Goal: Task Accomplishment & Management: Complete application form

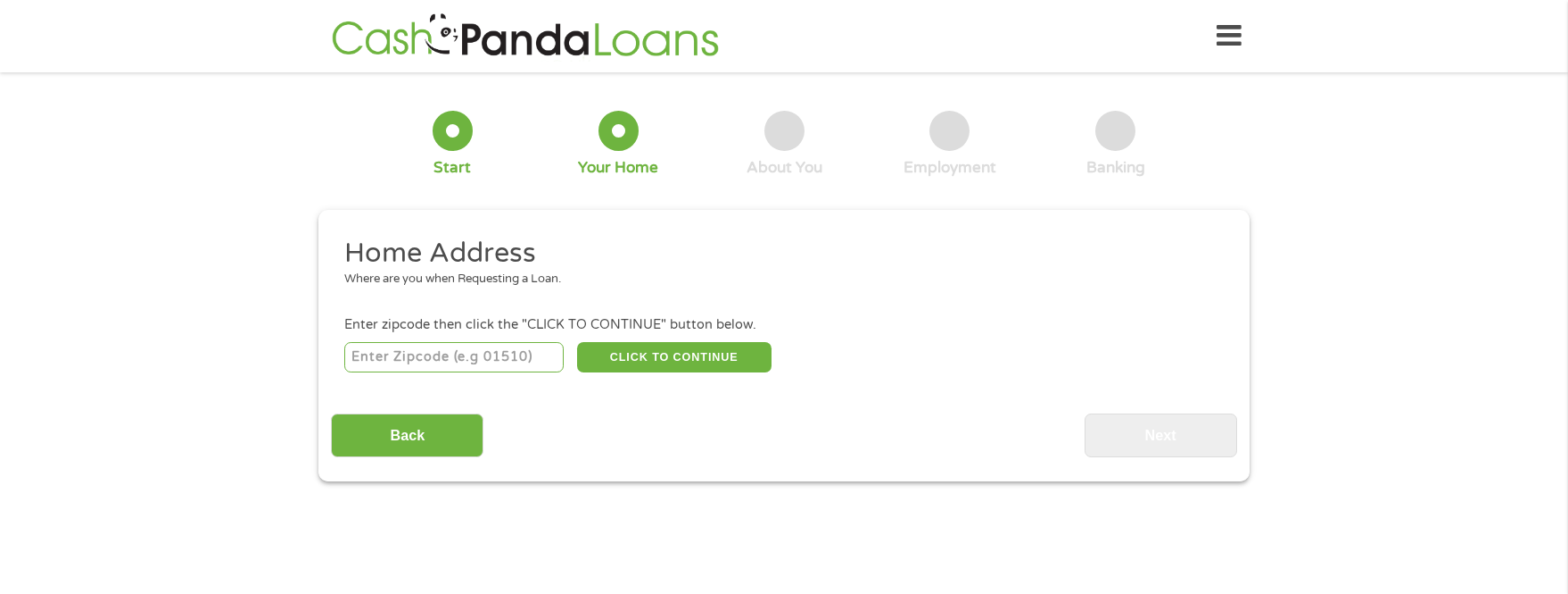
click at [373, 352] on input "number" at bounding box center [454, 358] width 220 height 31
type input "47403"
click at [448, 436] on input "Back" at bounding box center [407, 435] width 153 height 43
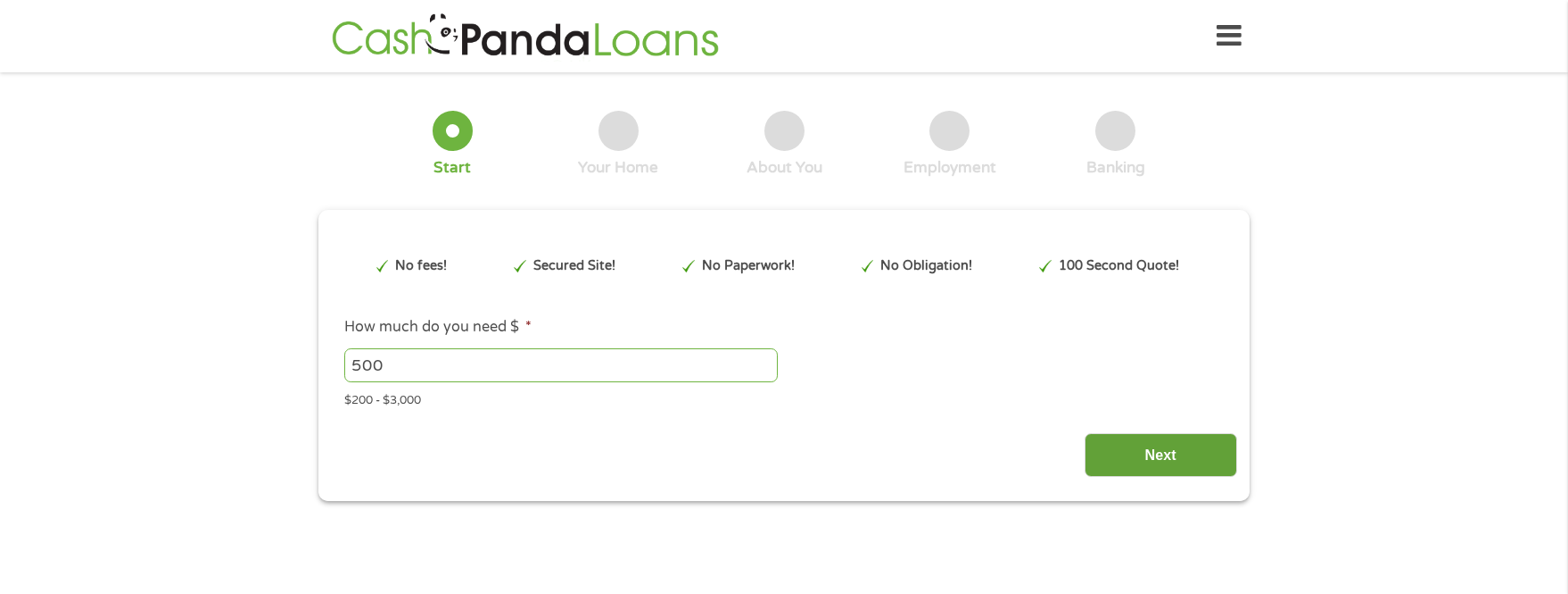
click at [1127, 459] on input "Next" at bounding box center [1161, 455] width 153 height 43
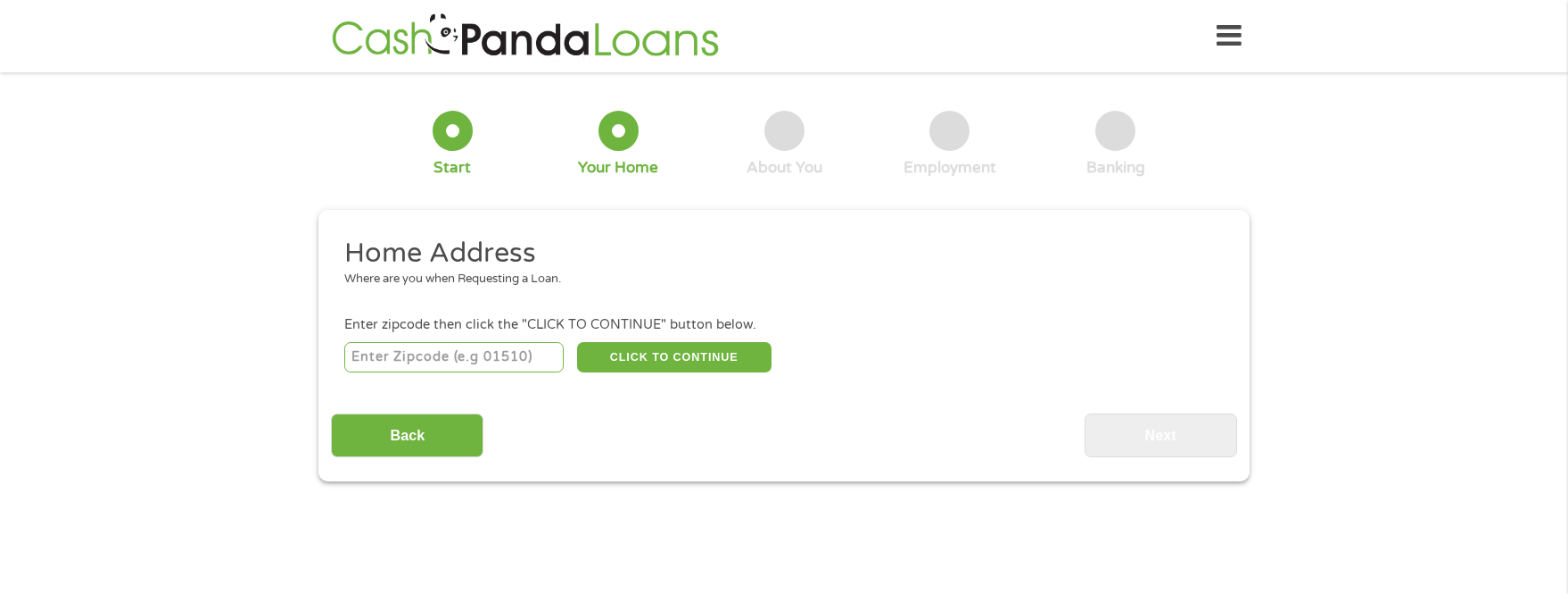
click at [359, 357] on input "number" at bounding box center [454, 358] width 220 height 31
type input "47403"
click at [665, 351] on button "CLICK TO CONTINUE" at bounding box center [674, 358] width 195 height 31
type input "47403"
type input "Bloomington"
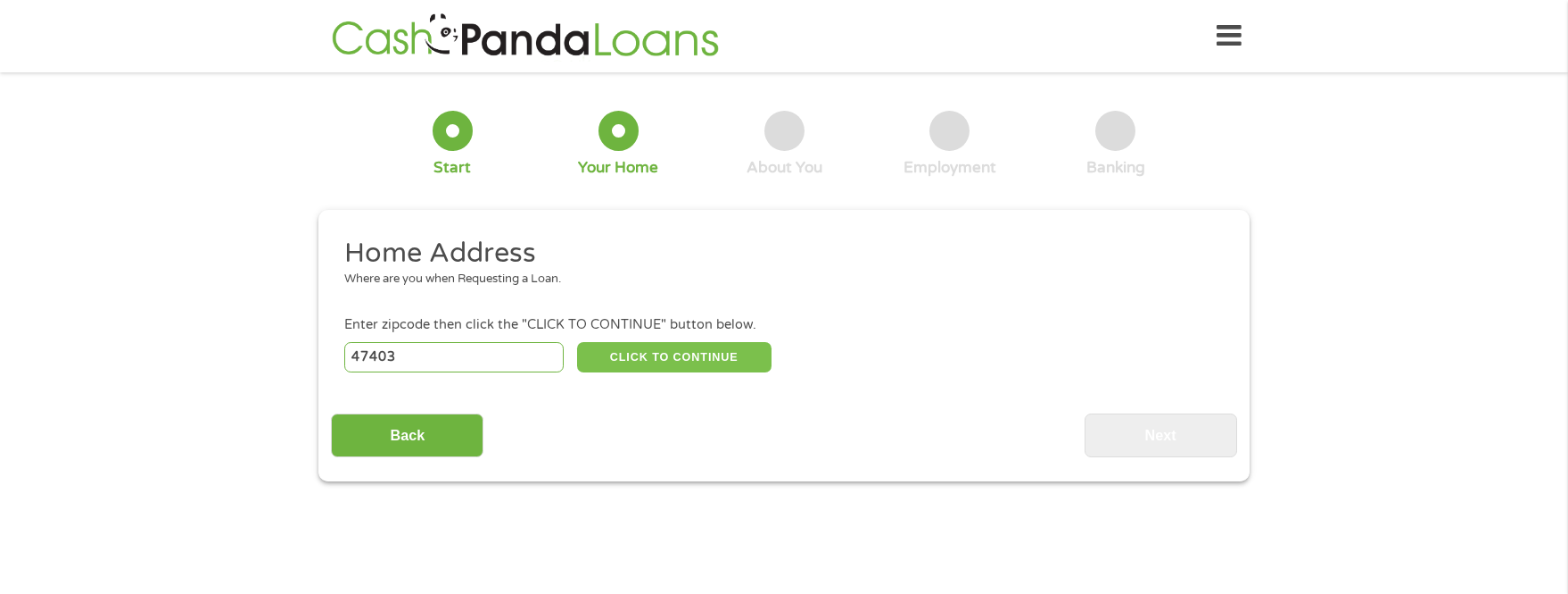
select select "[US_STATE]"
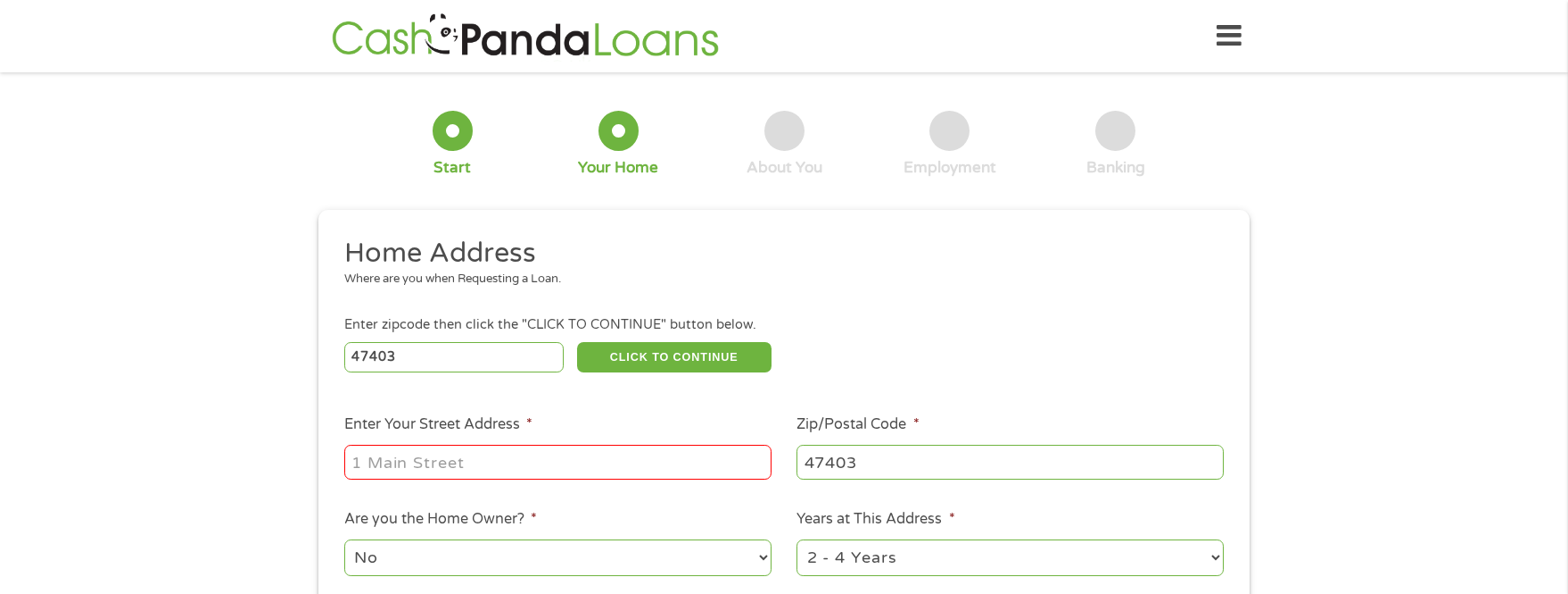
click at [357, 468] on input "Enter Your Street Address *" at bounding box center [558, 461] width 427 height 34
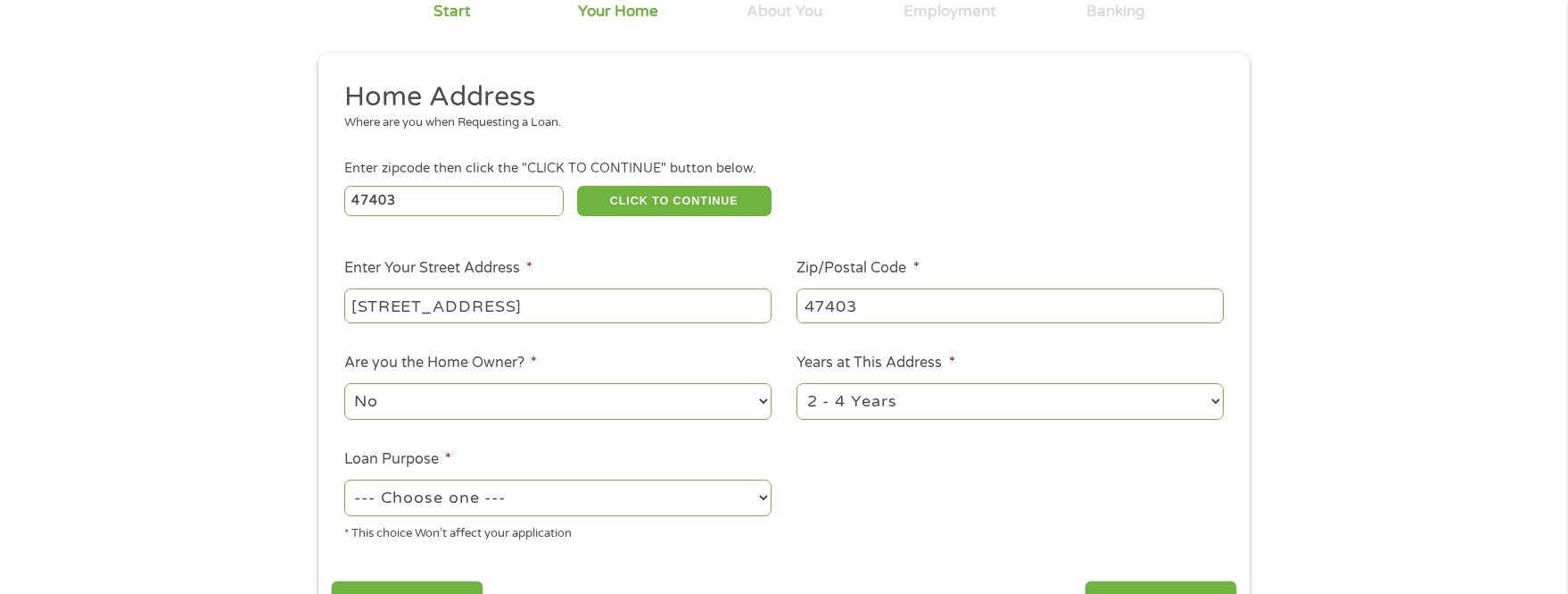
scroll to position [182, 0]
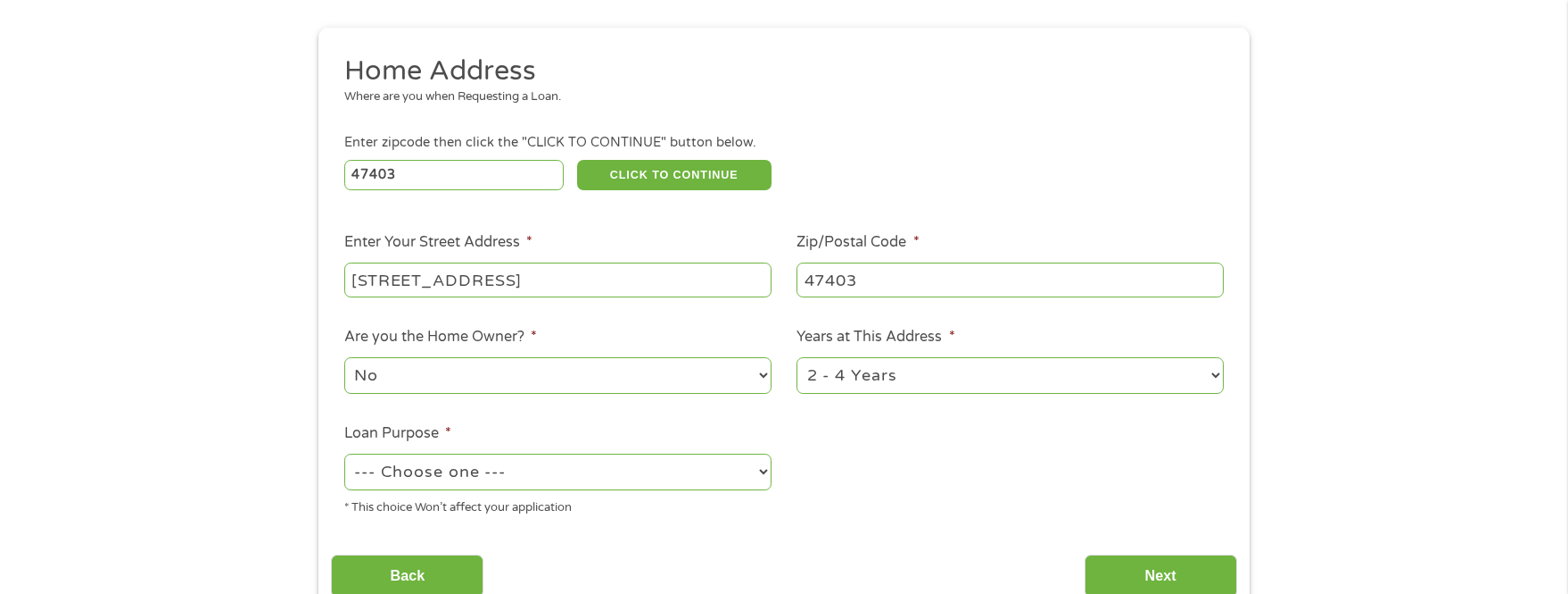
type input "[STREET_ADDRESS]"
click at [796, 357] on select "1 Year or less 1 - 2 Years 2 - 4 Years Over 4 Years" at bounding box center [1010, 375] width 427 height 36
select select "60months"
click option "Over 4 Years" at bounding box center [0, 0] width 0 height 0
click at [345, 454] on select "--- Choose one --- Pay Bills Debt Consolidation Home Improvement Major Purchase…" at bounding box center [558, 472] width 427 height 36
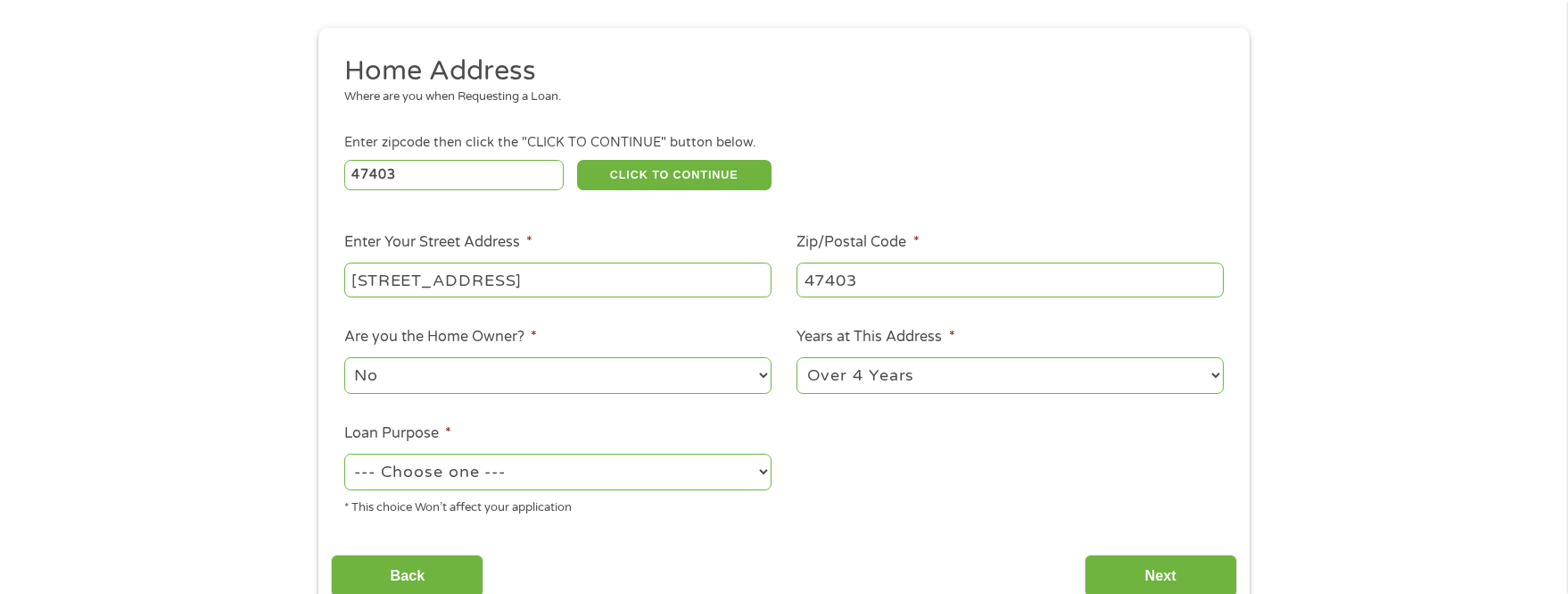
select select "paybills"
click option "Pay Bills" at bounding box center [0, 0] width 0 height 0
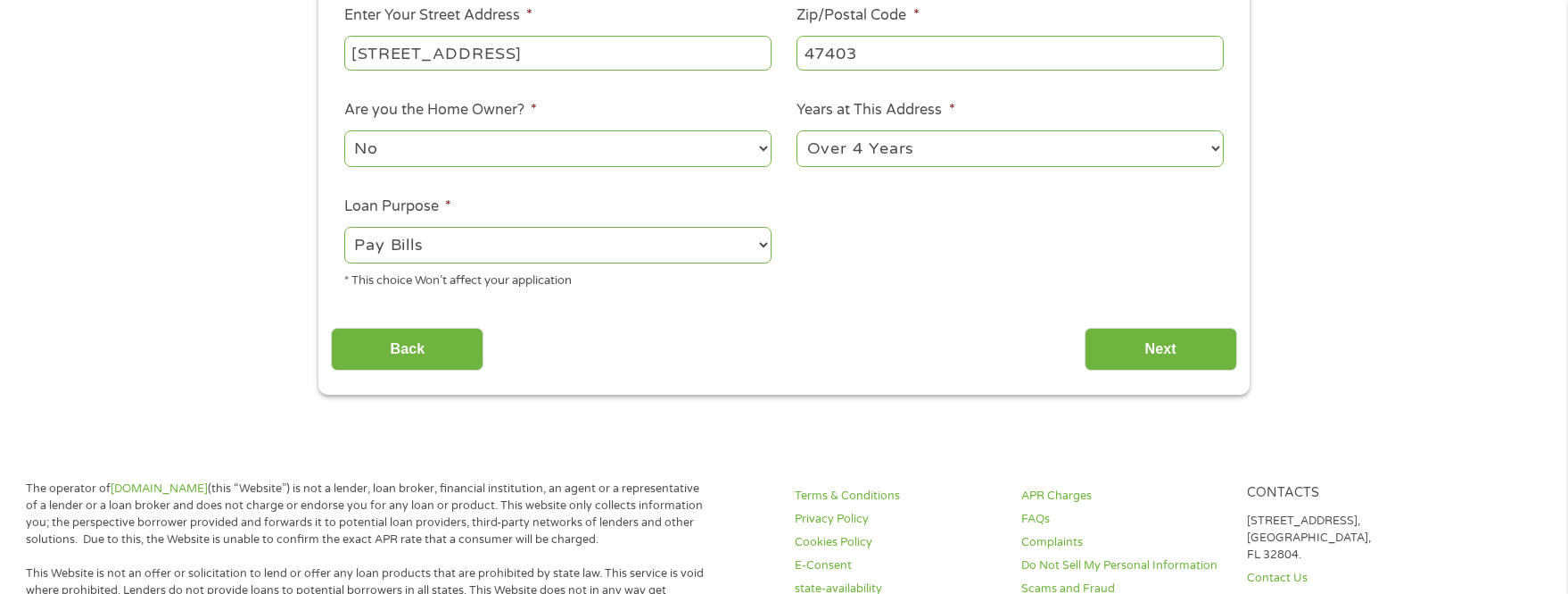
scroll to position [455, 0]
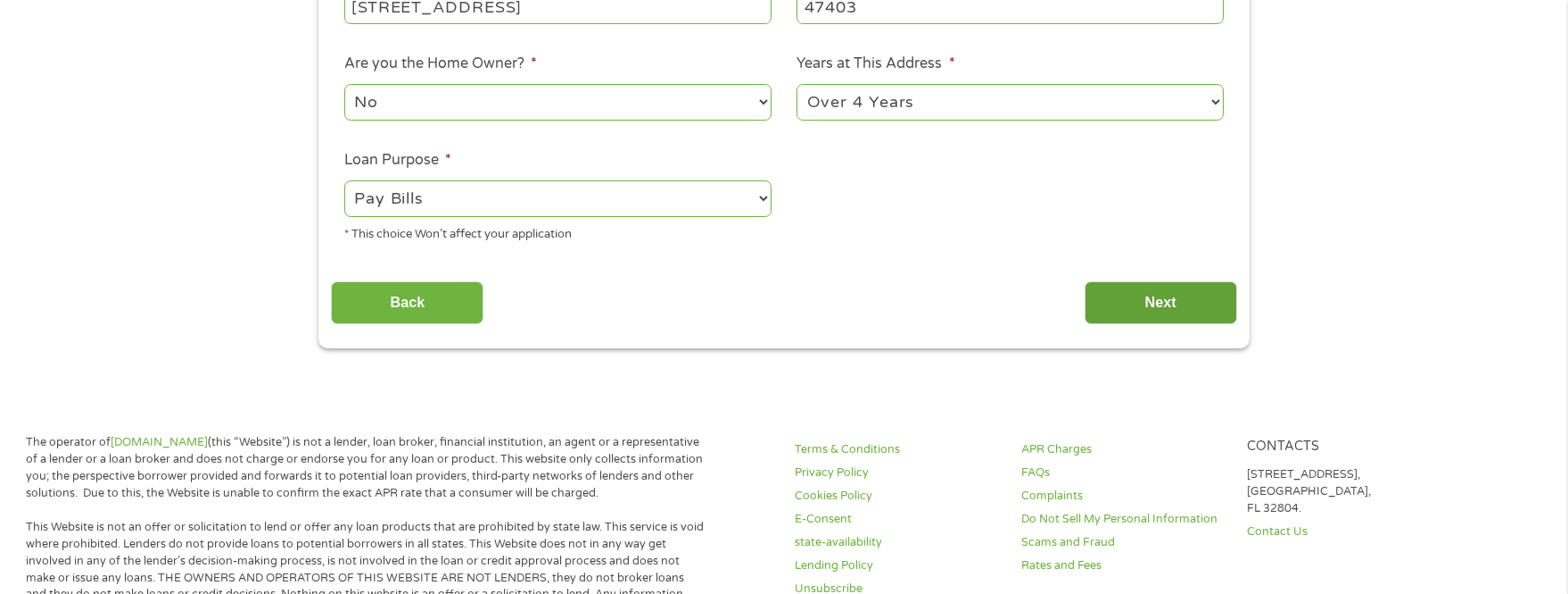
click at [1154, 312] on input "Next" at bounding box center [1161, 303] width 153 height 43
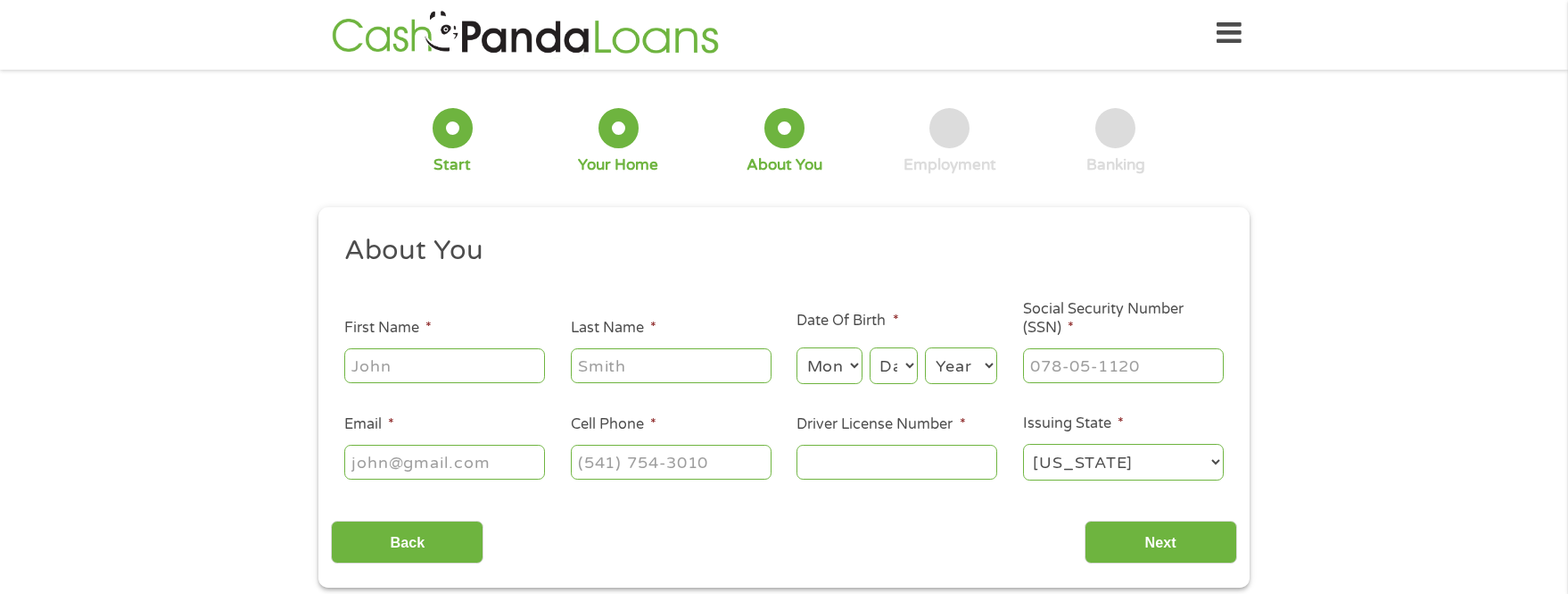
scroll to position [0, 0]
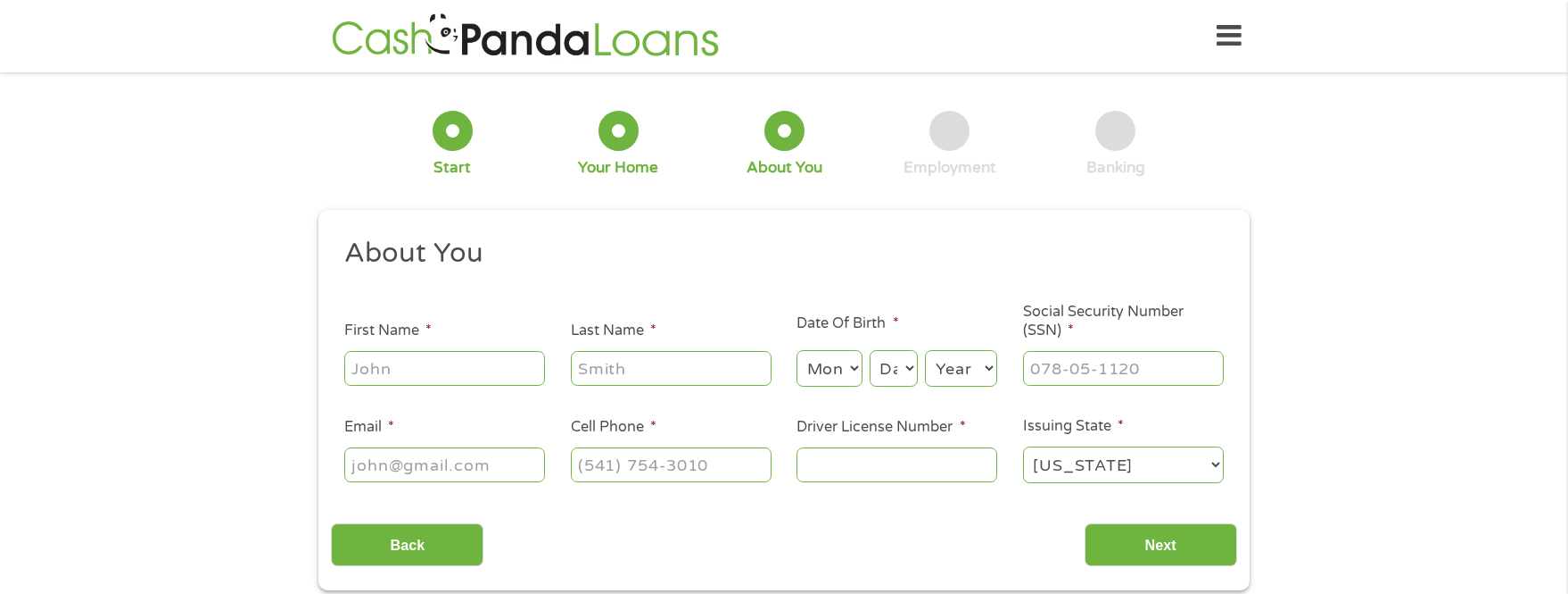
click at [363, 366] on input "First Name *" at bounding box center [445, 367] width 201 height 34
type input "[PERSON_NAME]"
click at [624, 365] on input "Last Name *" at bounding box center [671, 367] width 201 height 34
type input "[PERSON_NAME]"
click at [796, 350] on select "Month 1 2 3 4 5 6 7 8 9 10 11 12" at bounding box center [829, 368] width 65 height 36
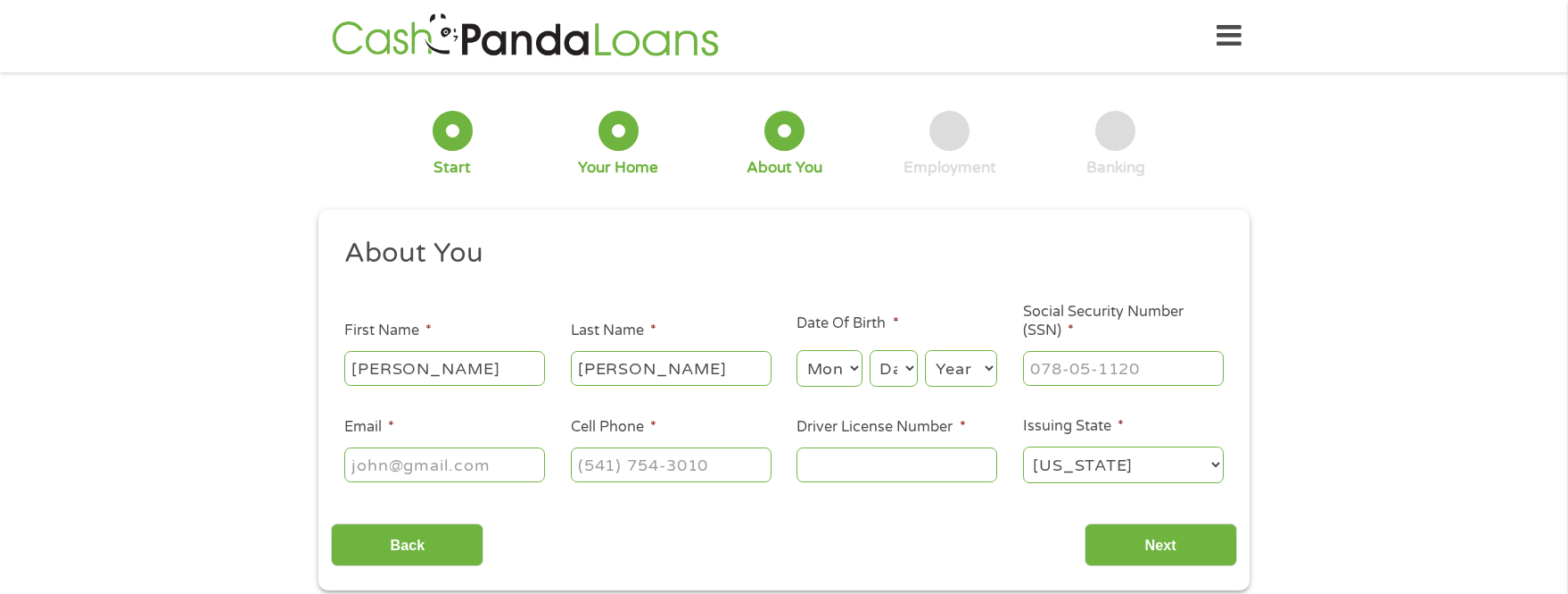
select select "2"
click option "2" at bounding box center [0, 0] width 0 height 0
click at [870, 350] on select "Day 1 2 3 4 5 6 7 8 9 10 11 12 13 14 15 16 17 18 19 20 21 22 23 24 25 26 27 28 …" at bounding box center [893, 368] width 48 height 36
select select "22"
click option "22" at bounding box center [0, 0] width 0 height 0
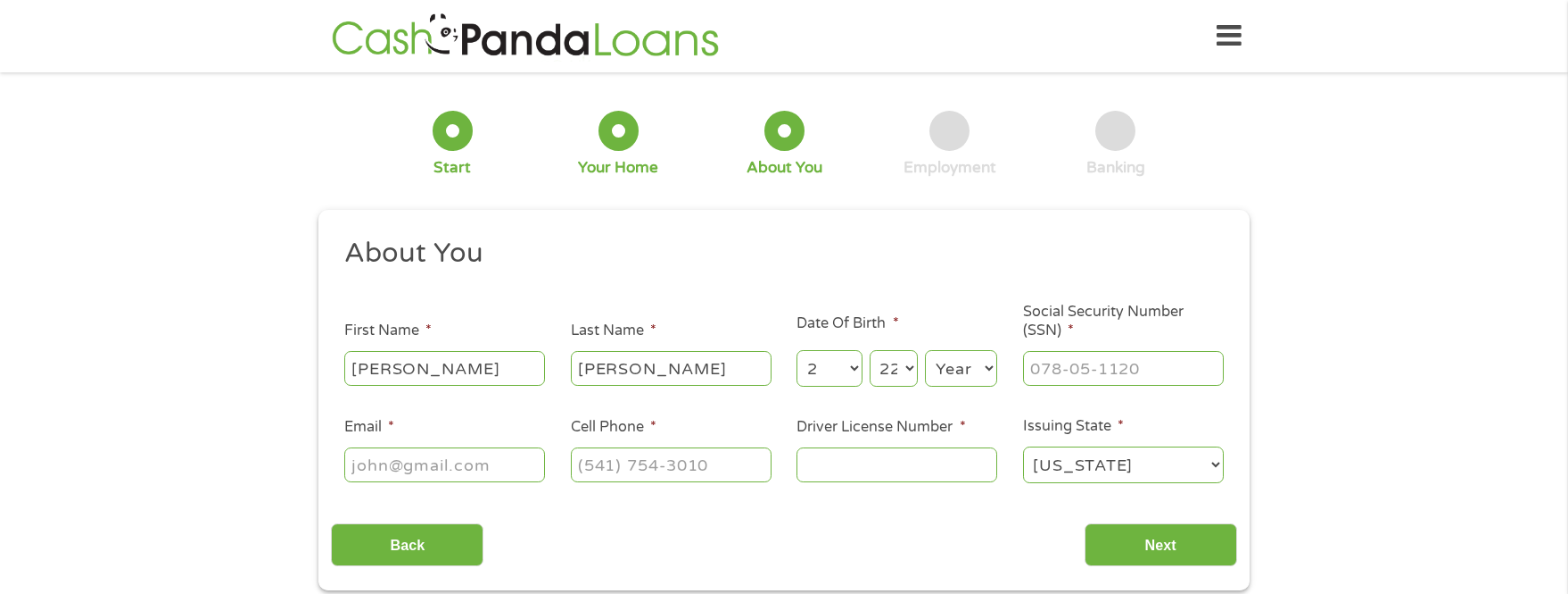
click at [925, 350] on select "Year [DATE] 2006 2005 2004 2003 2002 2001 2000 1999 1998 1997 1996 1995 1994 19…" at bounding box center [961, 368] width 72 height 36
select select "1972"
click option "1972" at bounding box center [0, 0] width 0 height 0
click at [1060, 380] on input "___-__-____" at bounding box center [1124, 367] width 201 height 34
type input "313-98-1392"
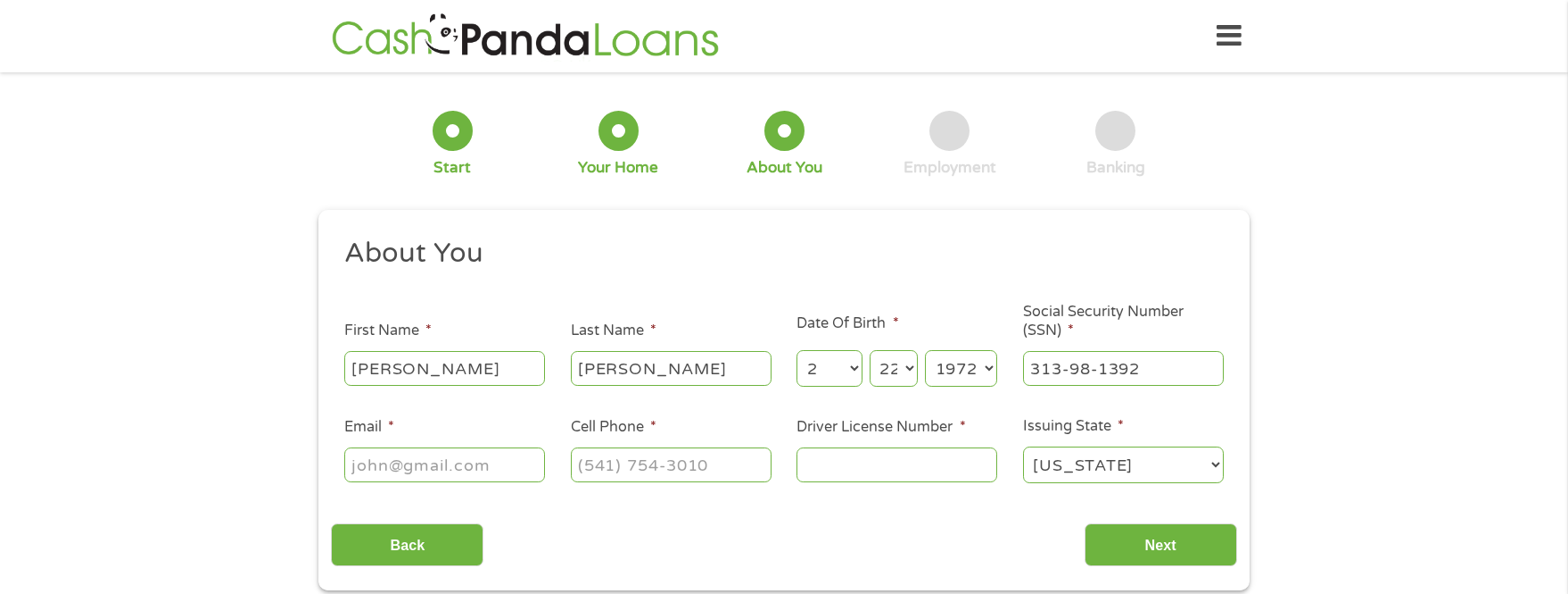
click at [361, 468] on input "Email *" at bounding box center [445, 464] width 201 height 34
type input "[EMAIL_ADDRESS][DOMAIN_NAME]"
click at [589, 471] on input "(___) ___-____" at bounding box center [671, 464] width 201 height 34
type input "[PHONE_NUMBER]"
click at [821, 469] on input "Driver License Number *" at bounding box center [897, 464] width 201 height 34
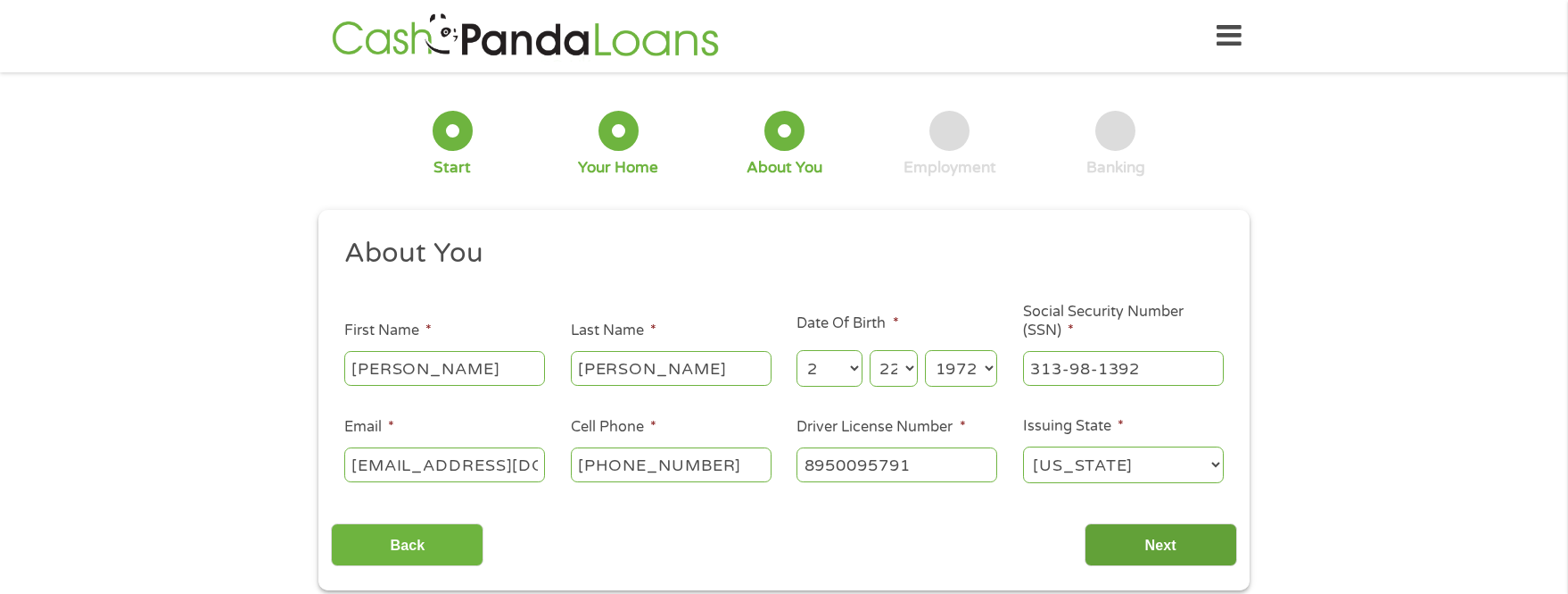
type input "8950095791"
click at [1145, 541] on input "Next" at bounding box center [1161, 545] width 153 height 43
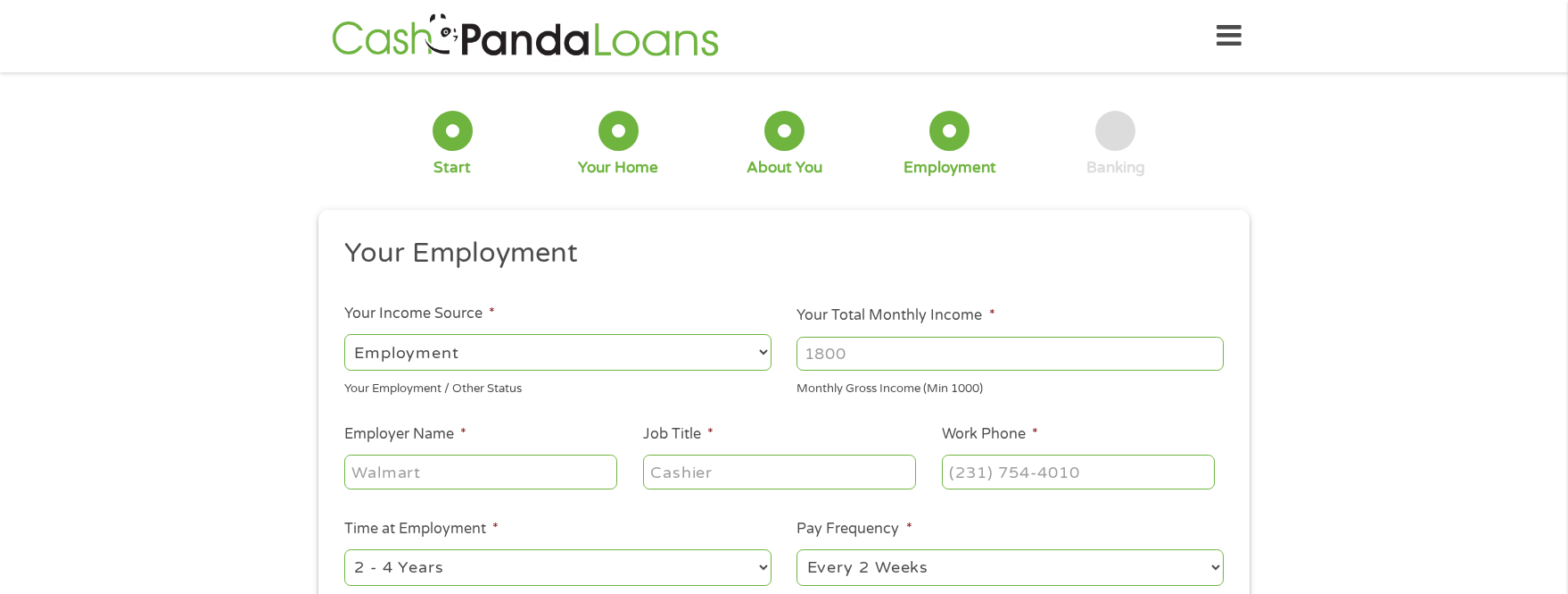
click at [861, 355] on input "Your Total Monthly Income *" at bounding box center [1010, 353] width 427 height 34
type input "3500"
click at [397, 478] on input "Employer Name *" at bounding box center [481, 471] width 273 height 34
type input "[US_STATE][GEOGRAPHIC_DATA]"
click at [672, 476] on input "Job Title *" at bounding box center [780, 471] width 273 height 34
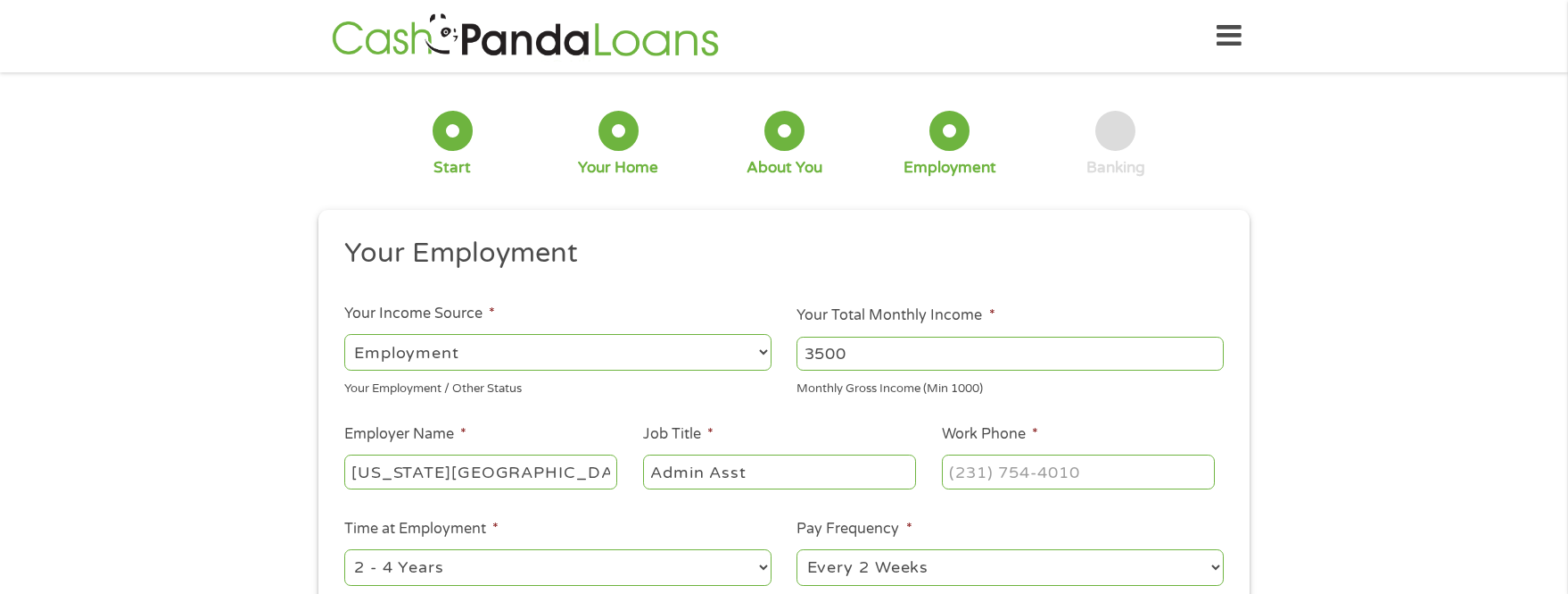
type input "Admin Asst"
click at [1012, 469] on input "(___) ___-____" at bounding box center [1079, 471] width 273 height 34
type input "[PHONE_NUMBER]"
click at [345, 549] on select "--- Choose one --- 1 Year or less 1 - 2 Years 2 - 4 Years Over 4 Years" at bounding box center [558, 567] width 427 height 36
select select "60months"
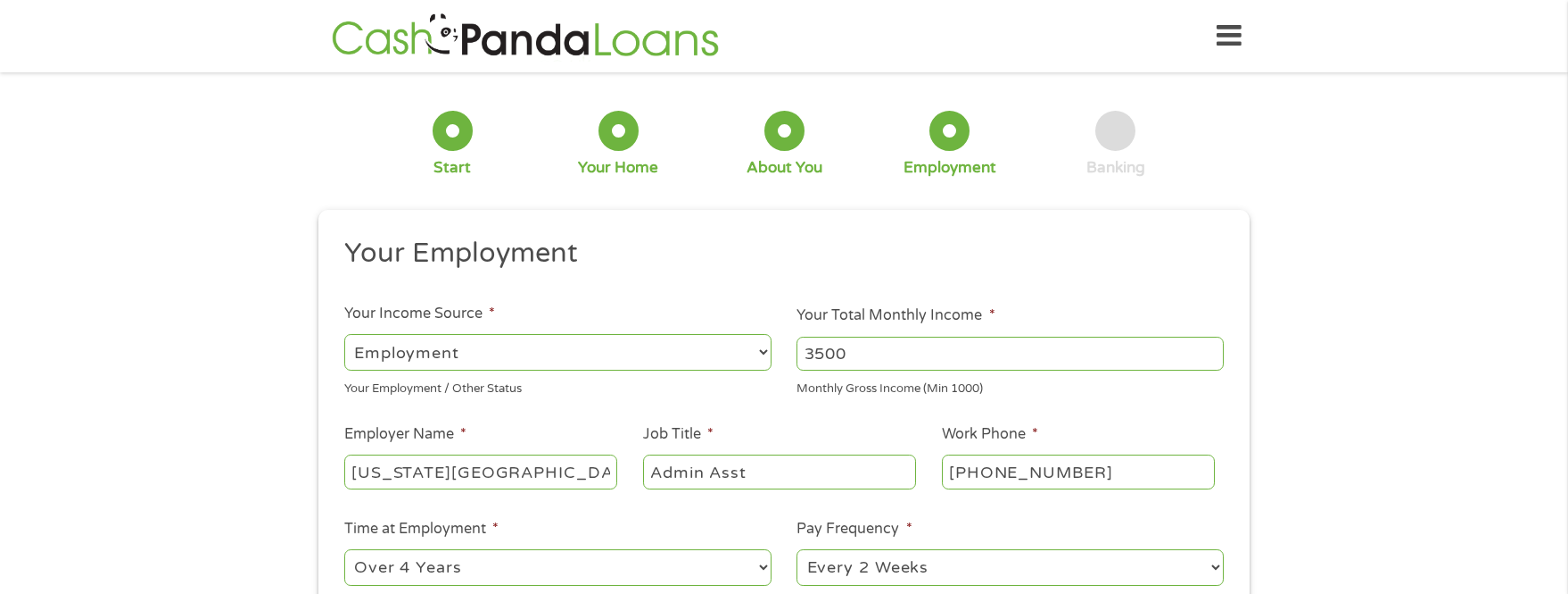
click option "Over 4 Years" at bounding box center [0, 0] width 0 height 0
click at [796, 549] on select "--- Choose one --- Every 2 Weeks Every Week Monthly Semi-Monthly" at bounding box center [1010, 567] width 427 height 36
click option "Every 2 Weeks" at bounding box center [0, 0] width 0 height 0
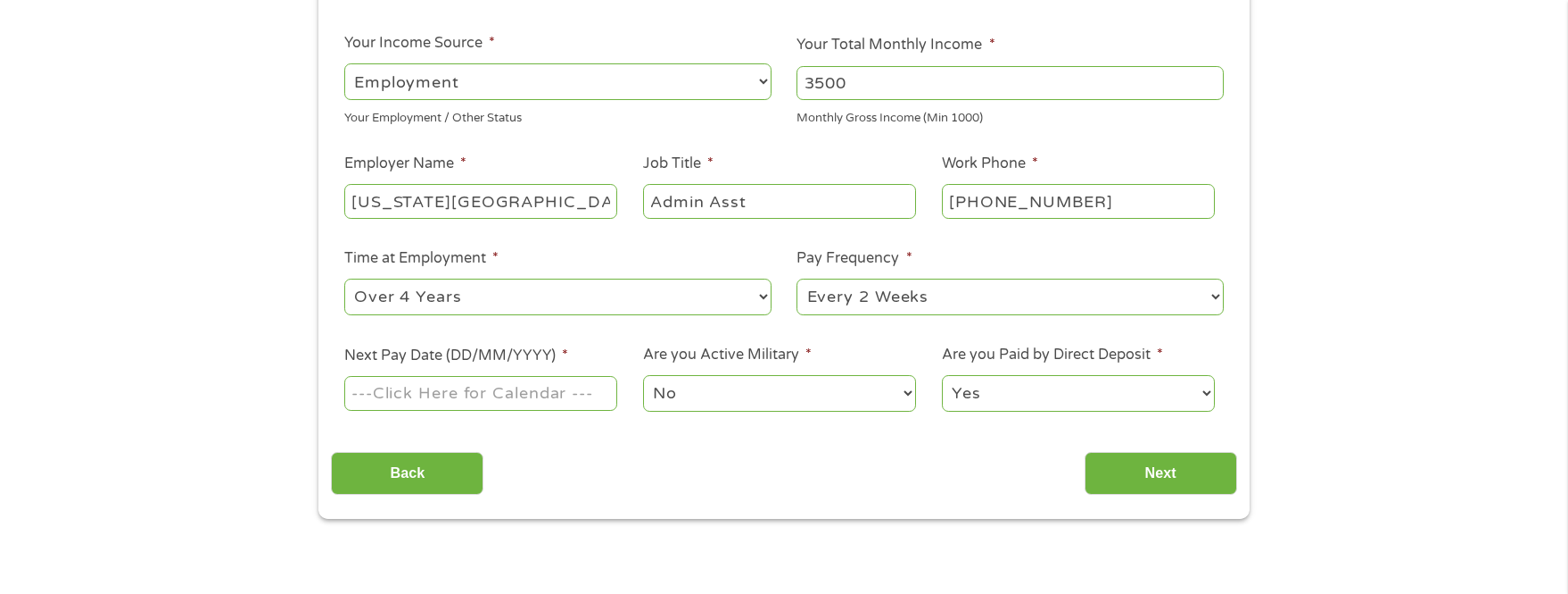
scroll to position [273, 0]
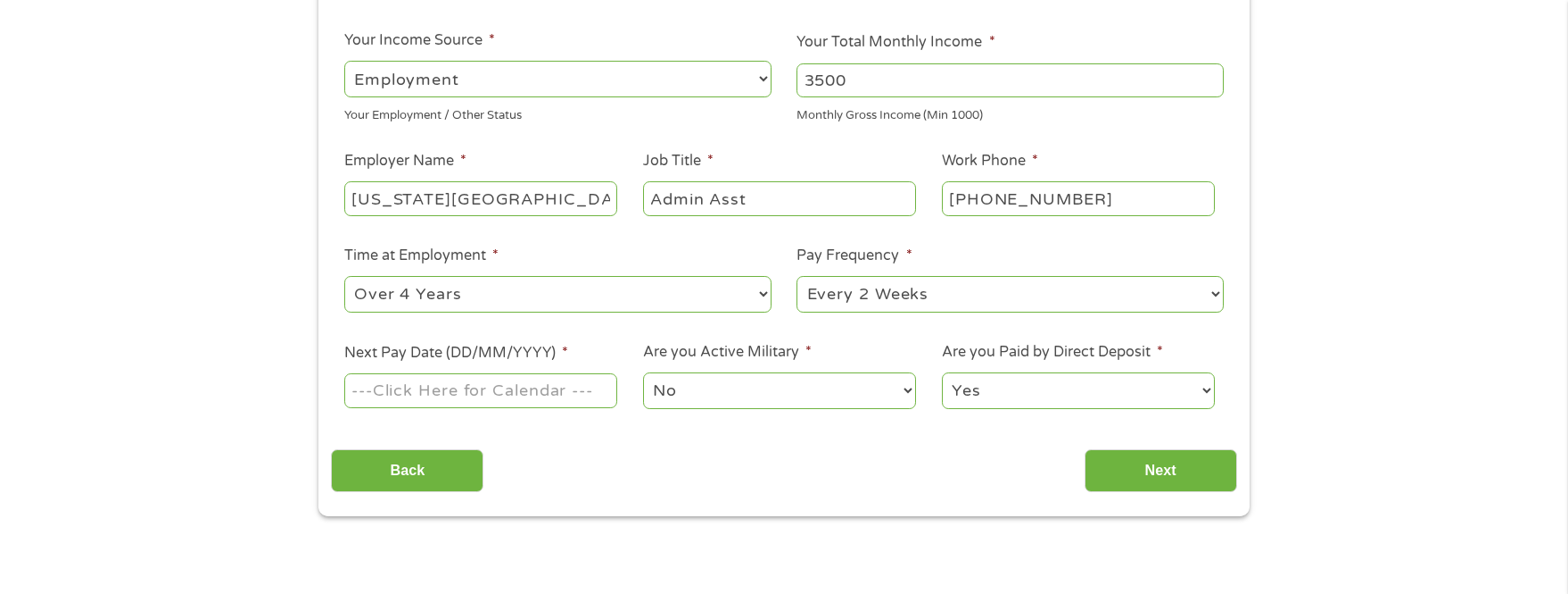
click at [486, 391] on input "Next Pay Date (DD/MM/YYYY) *" at bounding box center [481, 389] width 273 height 34
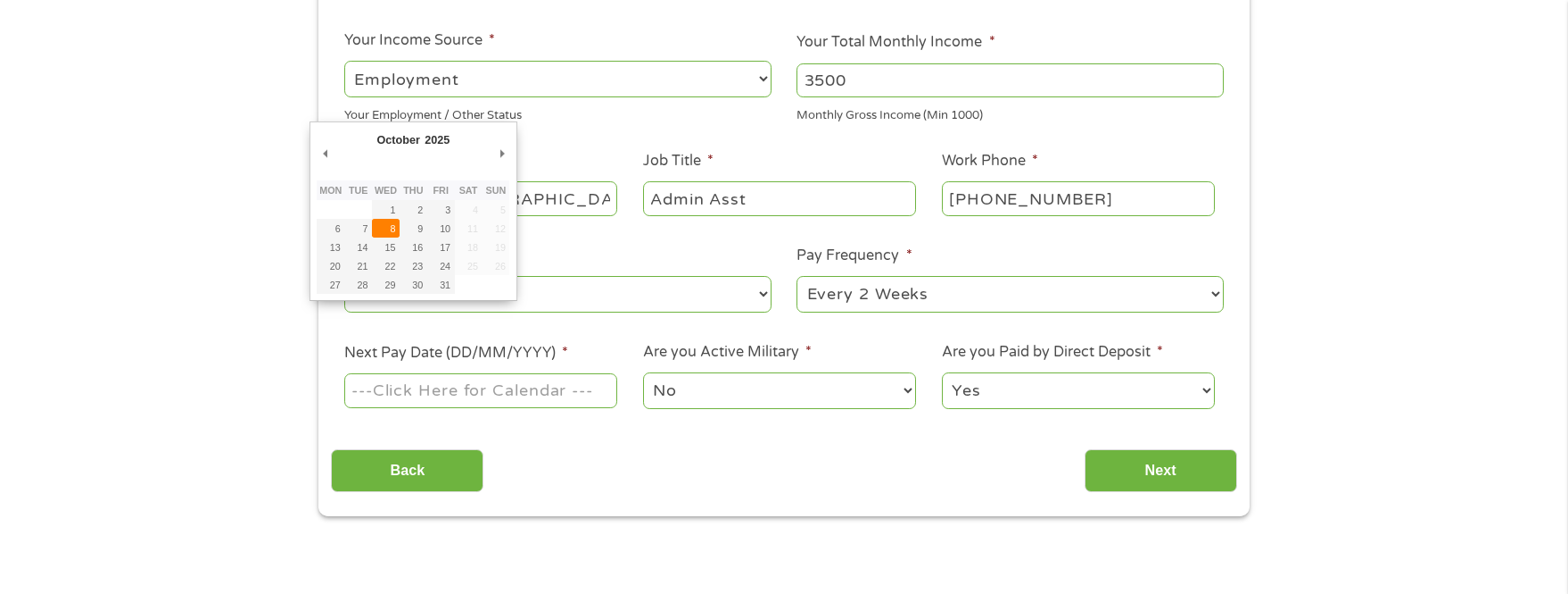
type input "[DATE]"
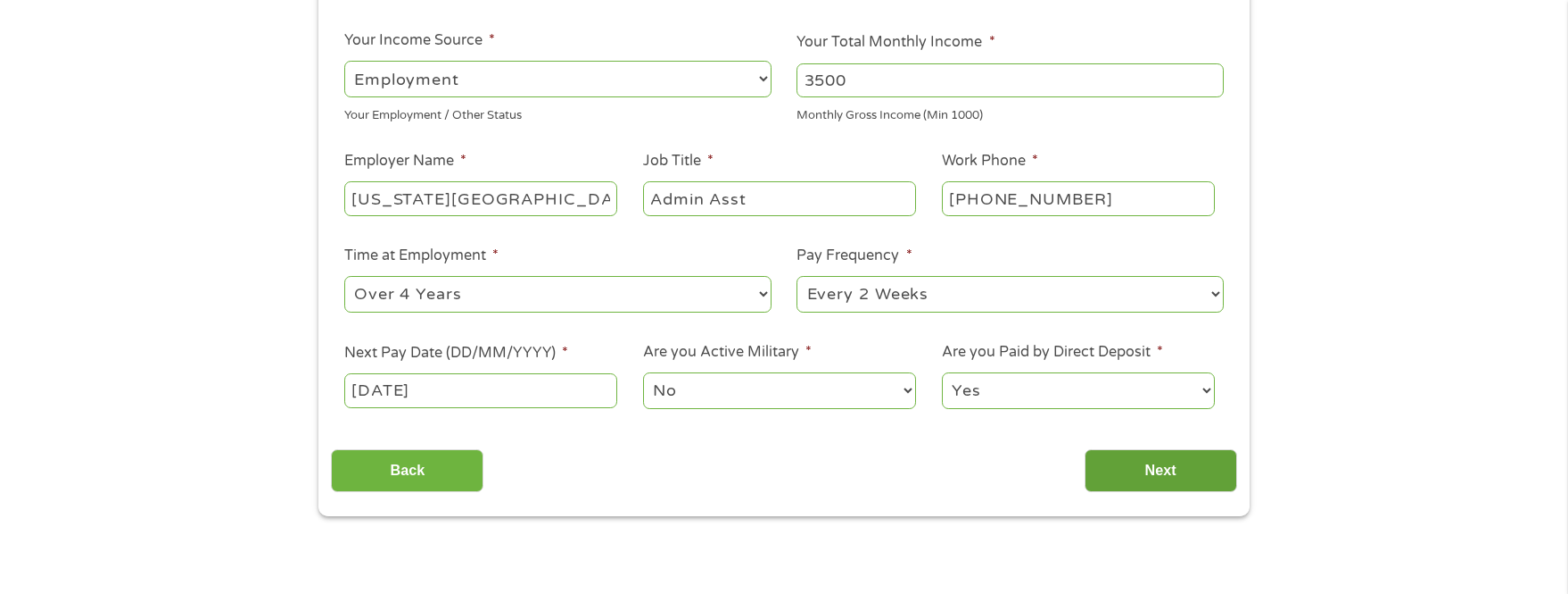
click at [1133, 473] on input "Next" at bounding box center [1161, 471] width 153 height 43
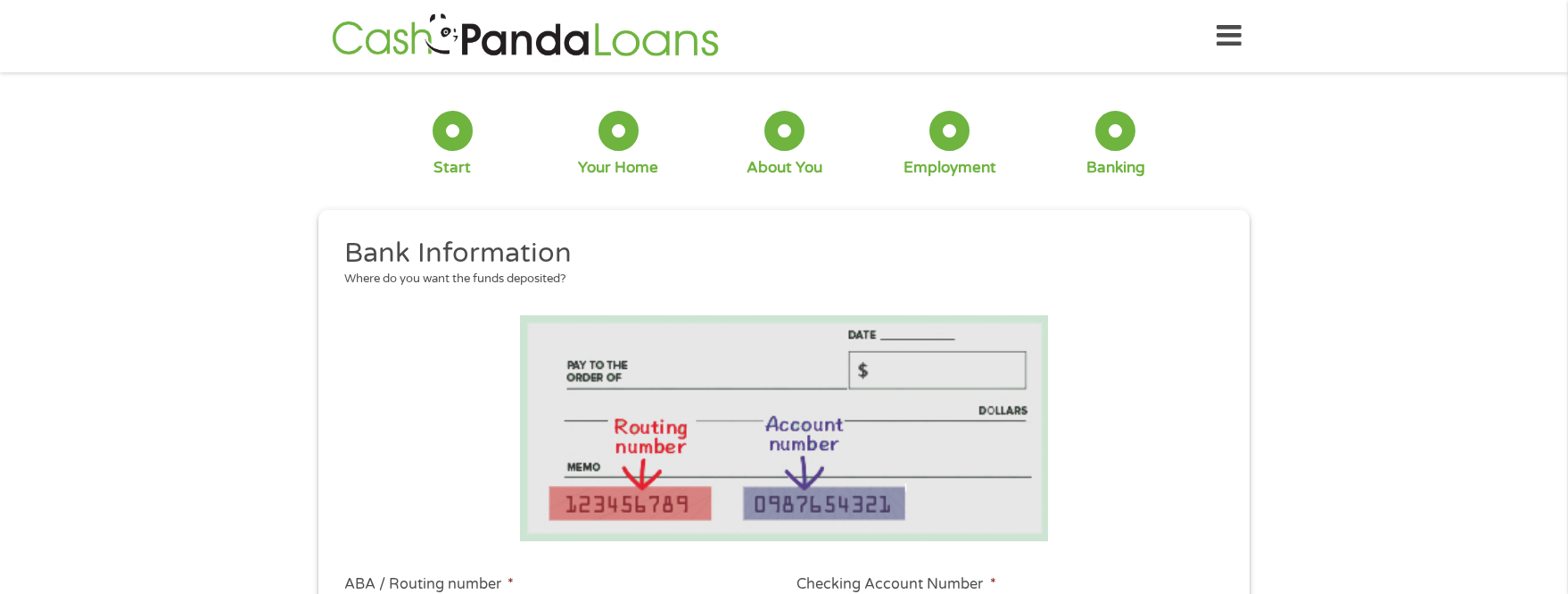
scroll to position [182, 0]
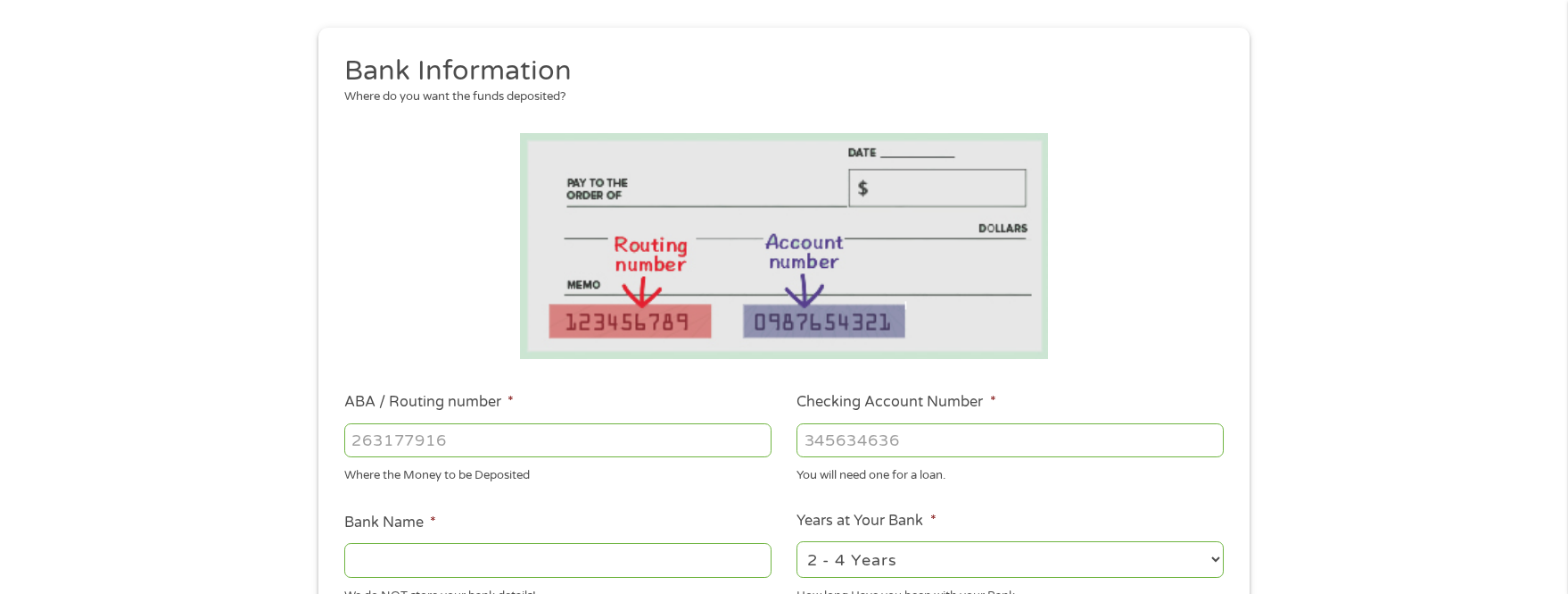
click at [387, 445] on input "ABA / Routing number *" at bounding box center [558, 439] width 427 height 34
type input "074000010"
type input "JPMORGAN CHASE BANK NA"
type input "074000010"
click at [799, 437] on input "Checking Account Number *" at bounding box center [1010, 439] width 427 height 34
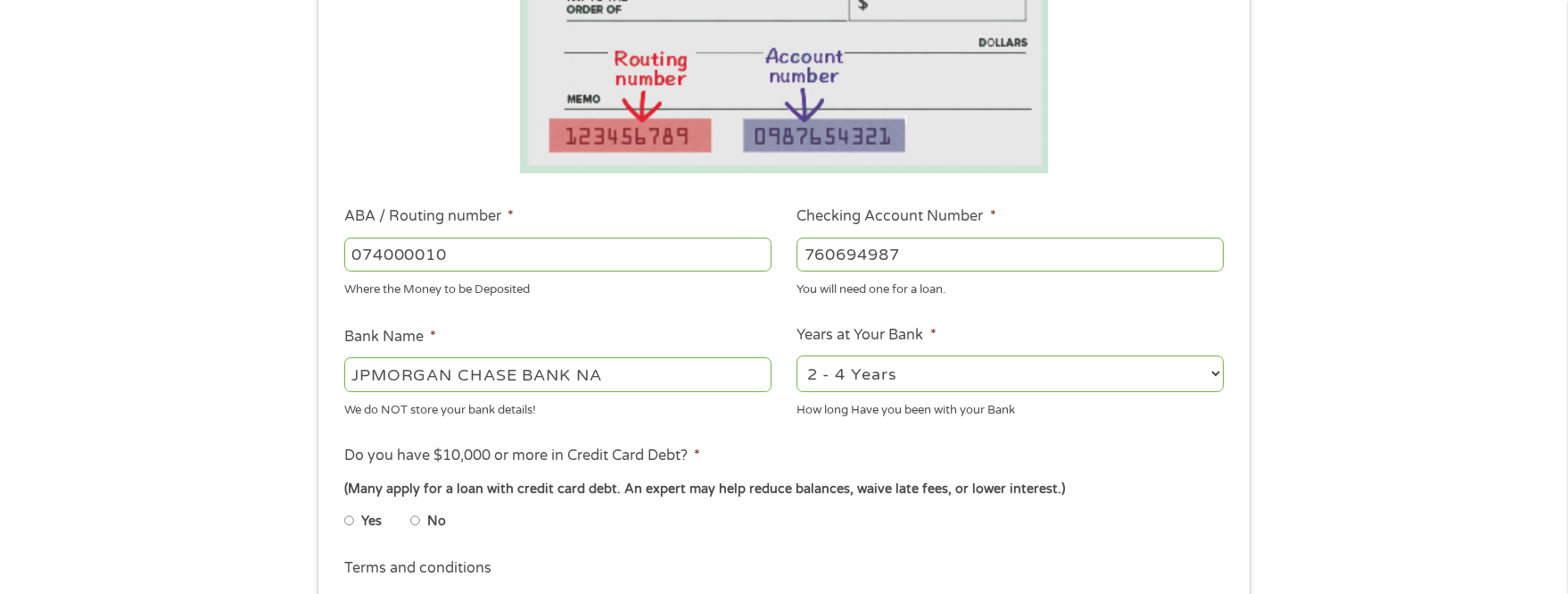
scroll to position [455, 0]
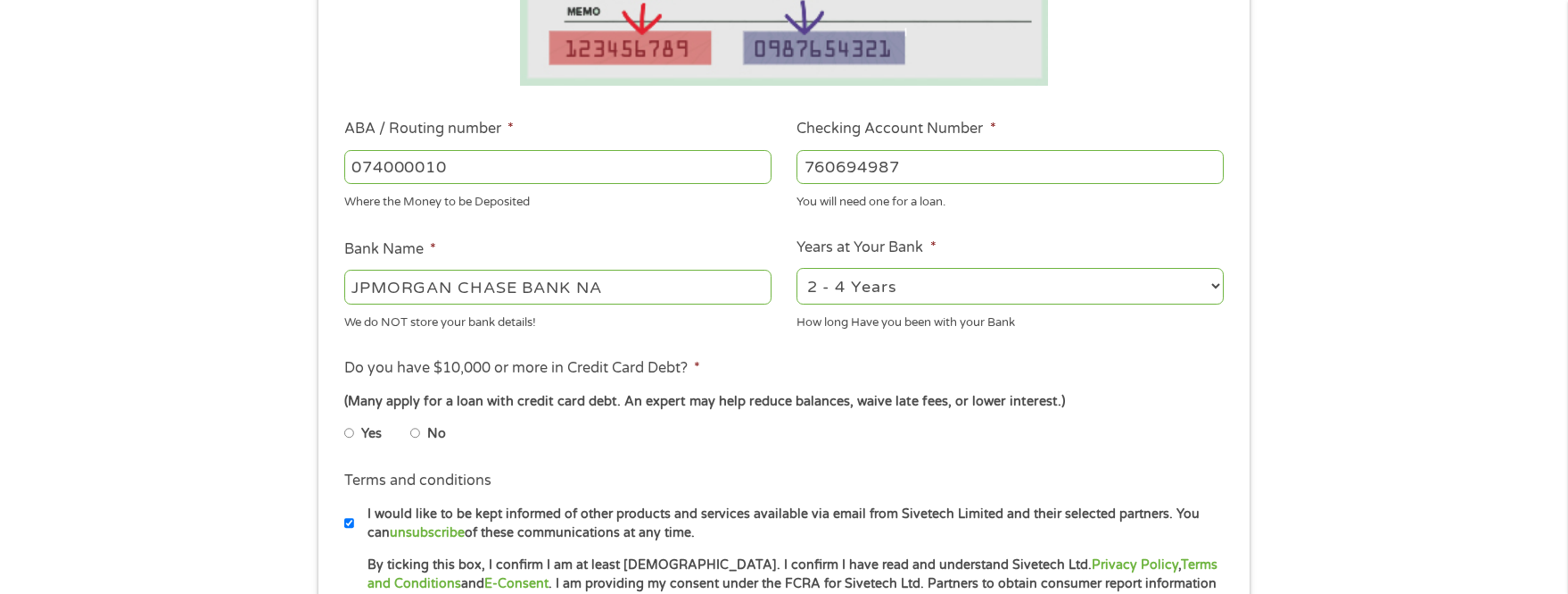
type input "760694987"
click at [420, 427] on input "No" at bounding box center [415, 433] width 11 height 29
radio input "true"
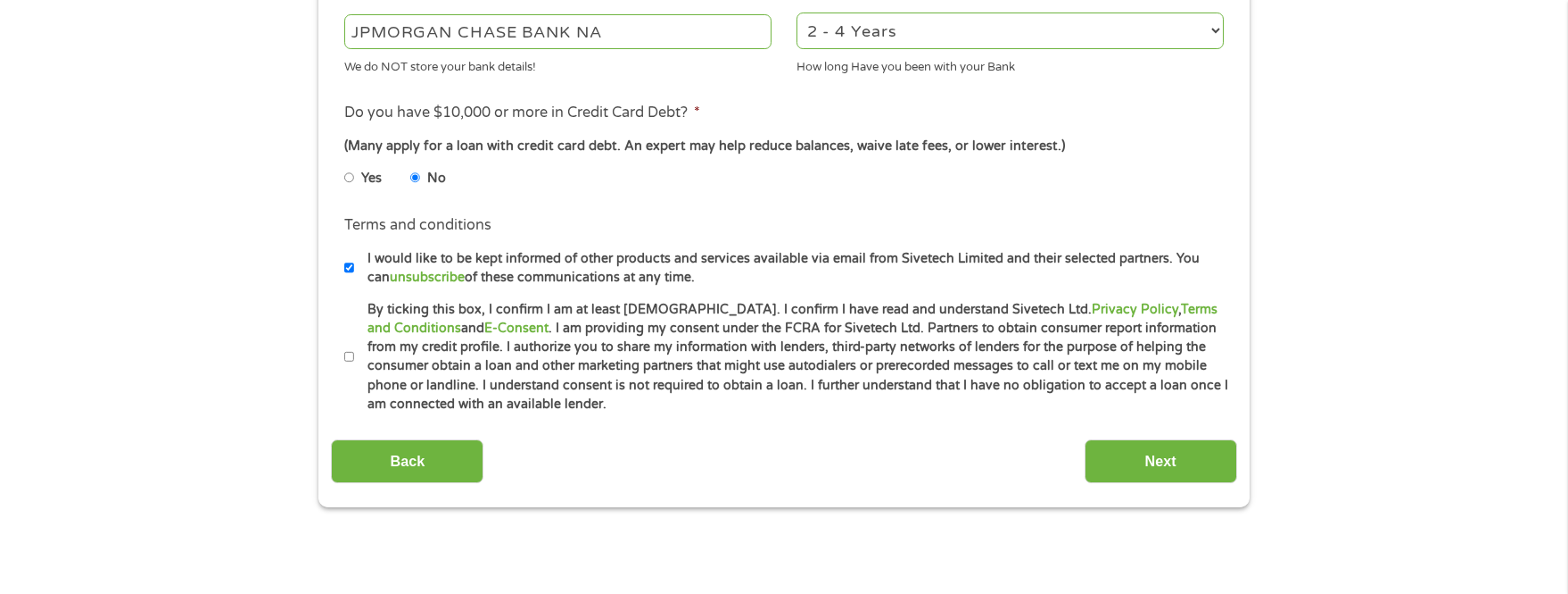
scroll to position [728, 0]
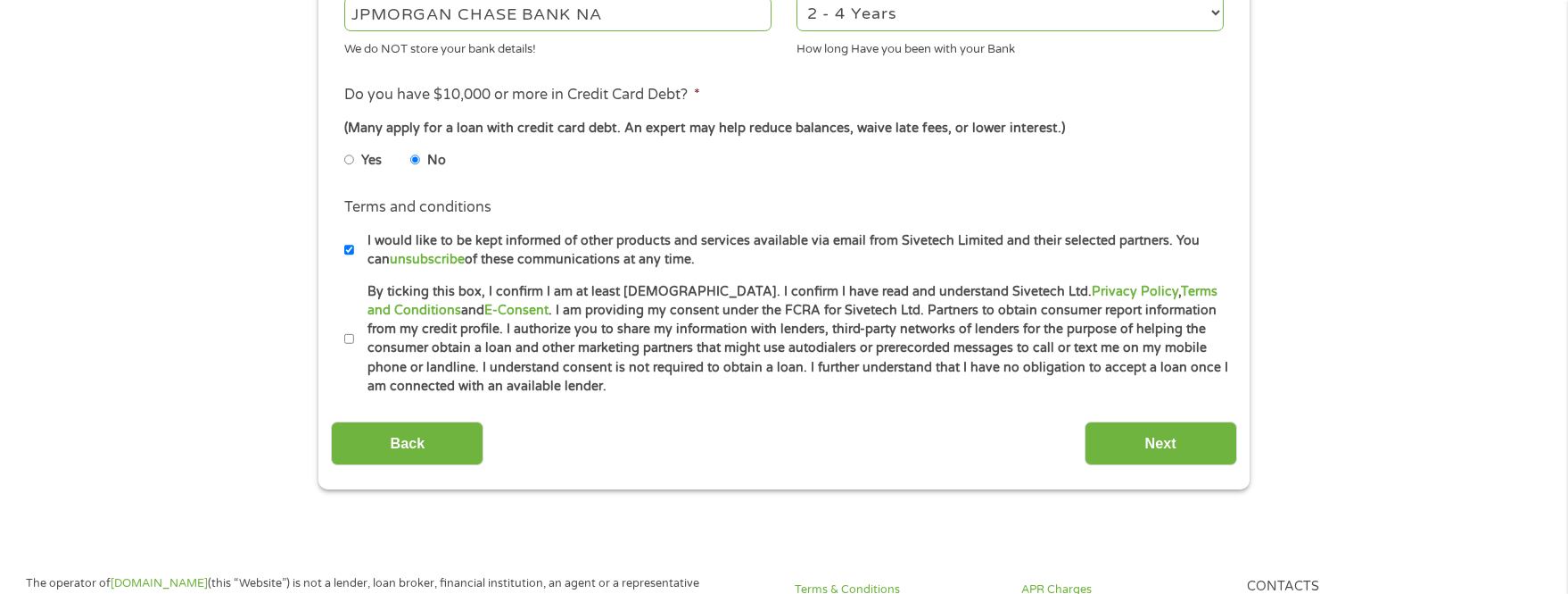
click at [348, 247] on input "I would like to be kept informed of other products and services available via e…" at bounding box center [350, 250] width 11 height 29
checkbox input "false"
click at [348, 340] on input "By ticking this box, I confirm I am at least [DEMOGRAPHIC_DATA]. I confirm I ha…" at bounding box center [350, 340] width 11 height 29
checkbox input "true"
click at [1136, 439] on input "Next" at bounding box center [1161, 443] width 153 height 43
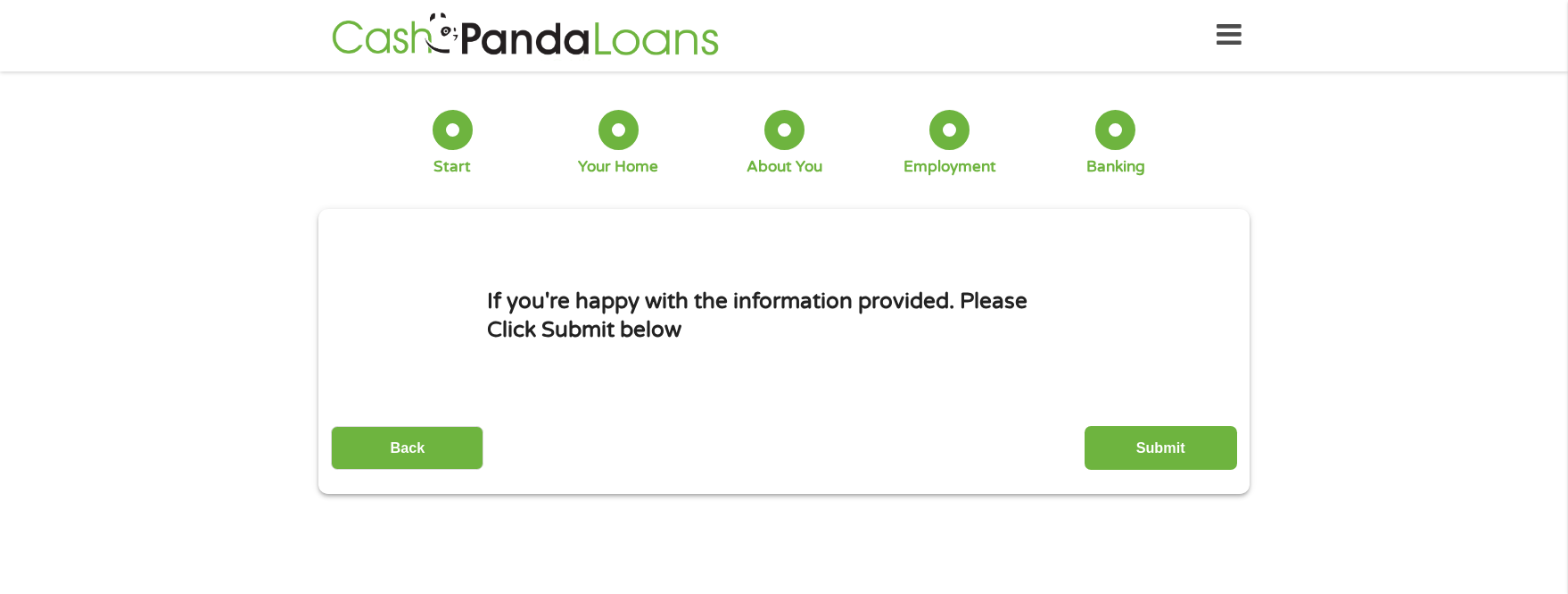
scroll to position [0, 0]
click at [1171, 445] on input "Submit" at bounding box center [1161, 448] width 153 height 43
